Goal: Information Seeking & Learning: Learn about a topic

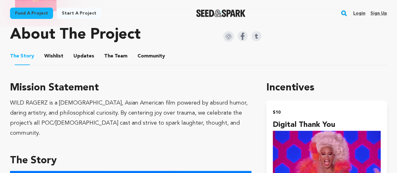
scroll to position [366, 0]
click at [14, 98] on div "WILD RAGERZ is a [DEMOGRAPHIC_DATA], Asian American film powered by absurd humo…" at bounding box center [130, 118] width 241 height 40
drag, startPoint x: 13, startPoint y: 94, endPoint x: 24, endPoint y: 94, distance: 11.9
click at [24, 98] on div "WILD RAGERZ is a [DEMOGRAPHIC_DATA], Asian American film powered by absurd humo…" at bounding box center [130, 118] width 241 height 40
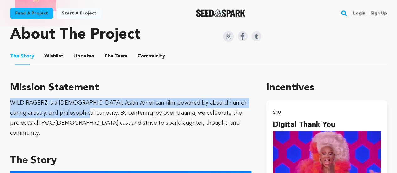
drag, startPoint x: 9, startPoint y: 94, endPoint x: 67, endPoint y: 106, distance: 59.8
copy div "WILD RAGERZ is a [DEMOGRAPHIC_DATA], Asian American film powered by absurd humo…"
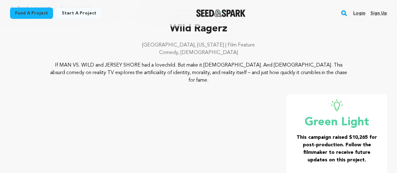
scroll to position [27, 0]
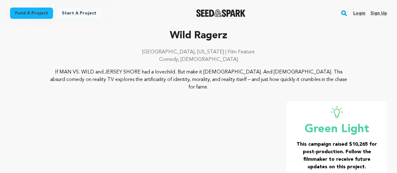
click at [243, 73] on p "If MAN VS. WILD and JERSEY SHORE had a lovechild. But make it [DEMOGRAPHIC_DATA…" at bounding box center [199, 79] width 302 height 23
drag, startPoint x: 239, startPoint y: 71, endPoint x: 324, endPoint y: 80, distance: 86.1
click at [324, 80] on p "If MAN VS. WILD and JERSEY SHORE had a lovechild. But make it [DEMOGRAPHIC_DATA…" at bounding box center [199, 79] width 302 height 23
copy p "This absurd comedy on reality TV explores the artificiality of identity, morali…"
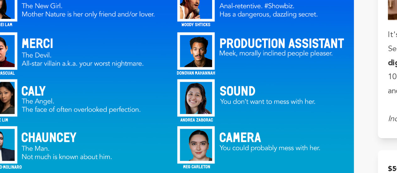
scroll to position [639, 0]
